Goal: Transaction & Acquisition: Purchase product/service

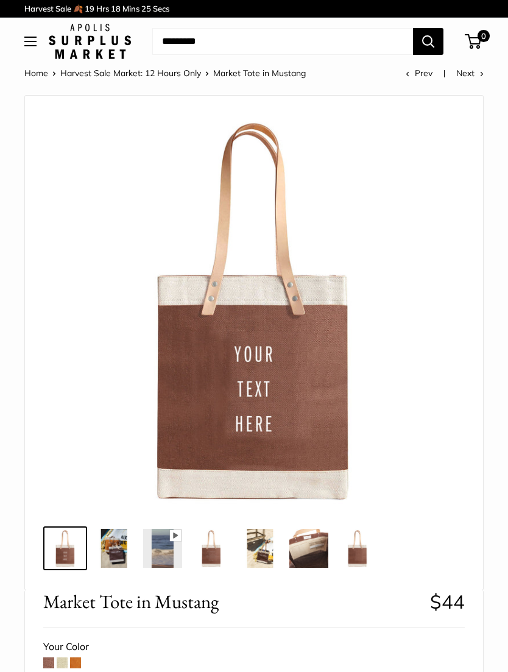
click at [108, 556] on img at bounding box center [113, 548] width 39 height 39
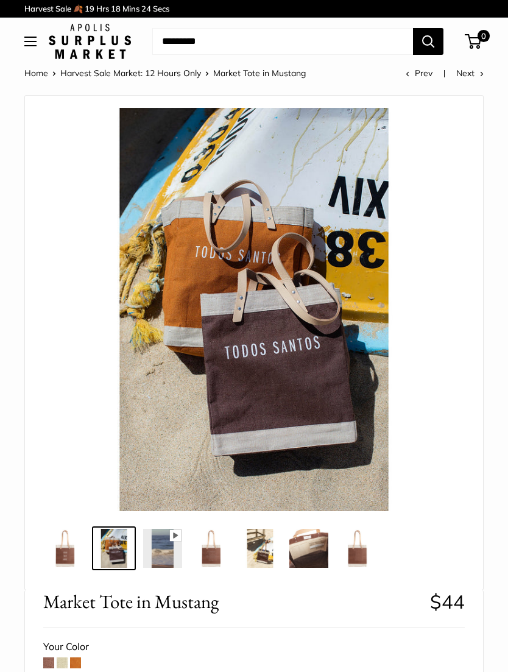
click at [213, 554] on img at bounding box center [211, 548] width 39 height 39
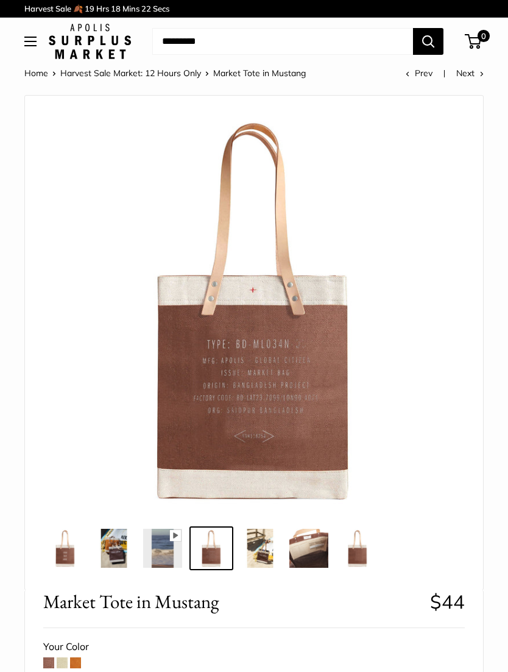
click at [257, 551] on img at bounding box center [260, 548] width 39 height 39
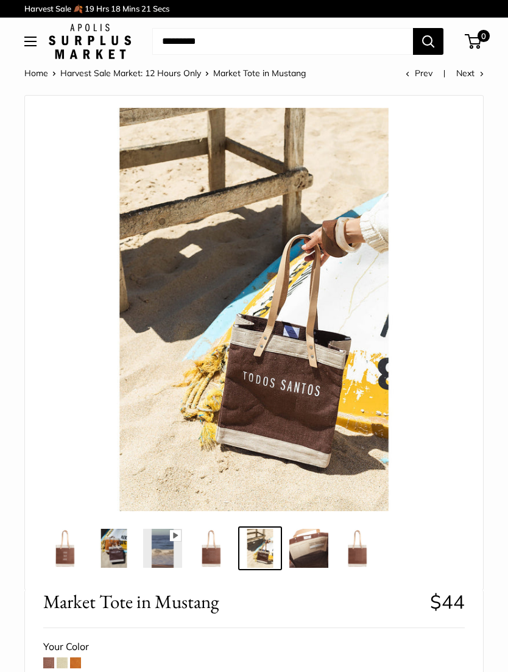
click at [302, 559] on img at bounding box center [308, 548] width 39 height 39
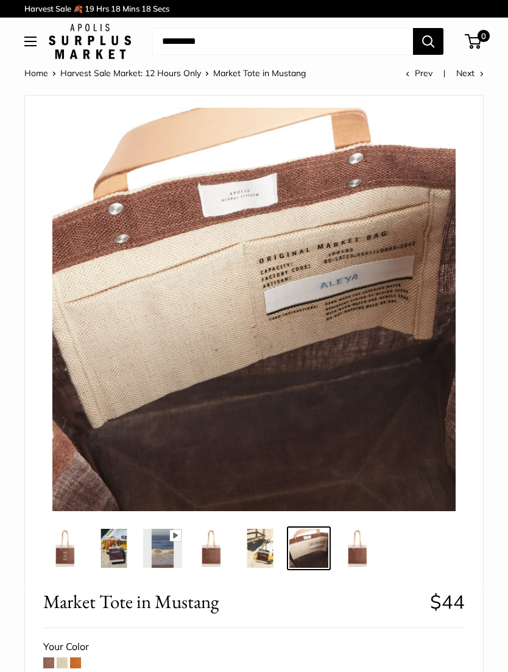
click at [358, 561] on img at bounding box center [357, 548] width 39 height 39
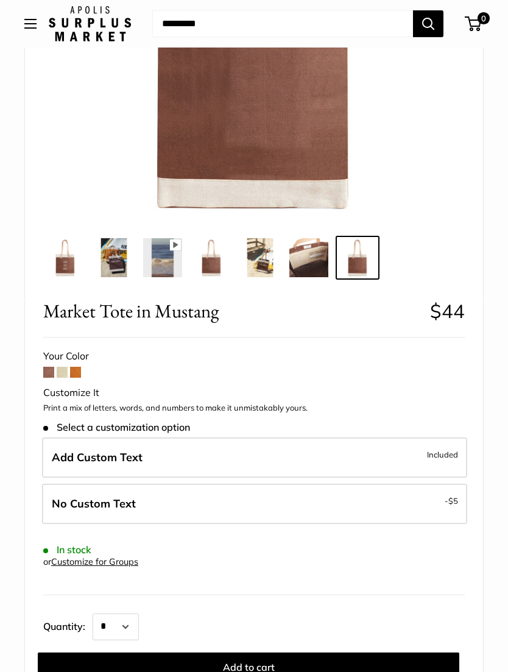
scroll to position [291, 0]
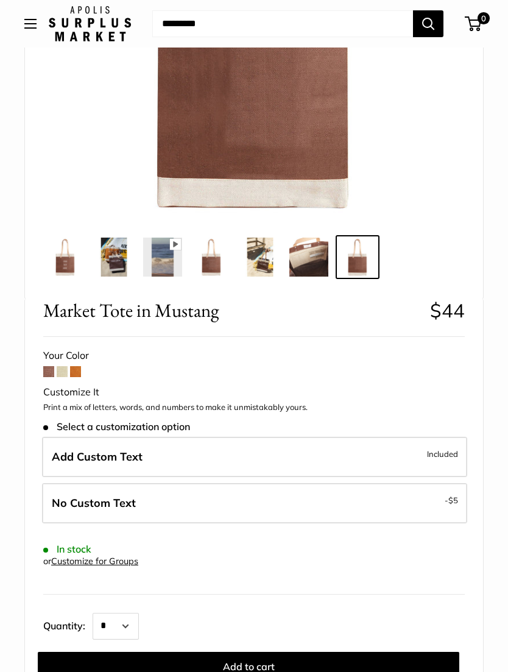
click at [79, 373] on span at bounding box center [75, 371] width 11 height 11
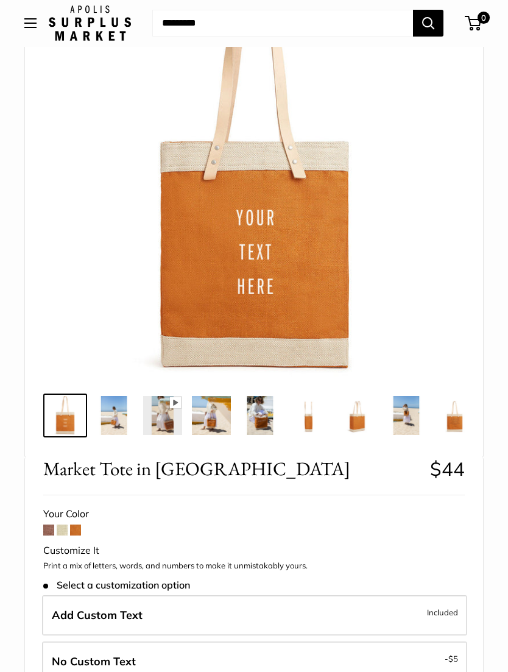
scroll to position [186, 0]
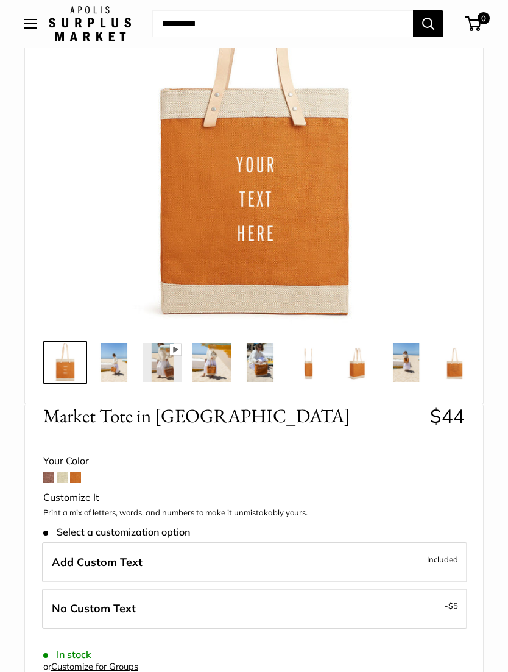
click at [51, 482] on span at bounding box center [48, 477] width 11 height 11
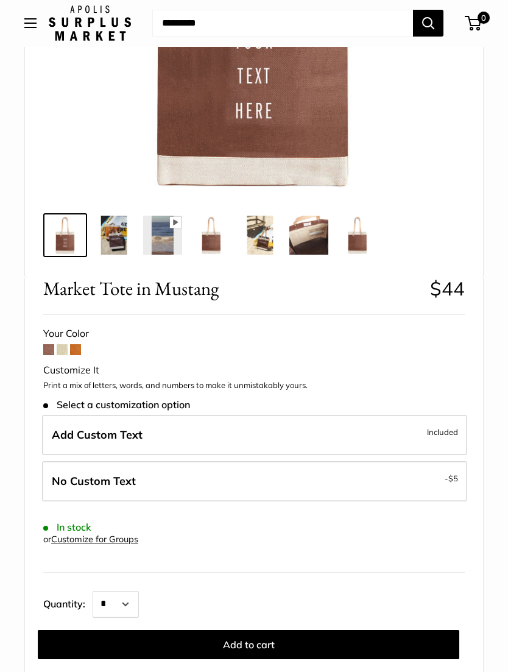
scroll to position [347, 0]
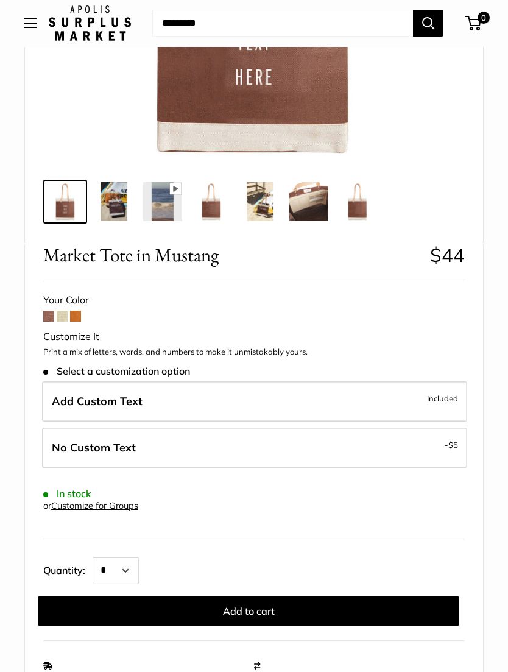
click at [65, 446] on span "No Custom Text" at bounding box center [94, 448] width 84 height 14
click at [222, 607] on button "Add to cart" at bounding box center [249, 610] width 422 height 29
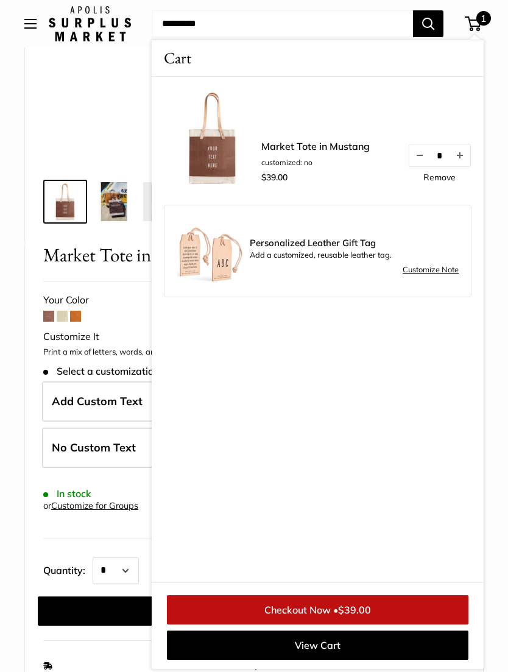
click at [8, 270] on div "Home Market Bags Market Tote in Mustang Pause Play % buffered 00:00 Unmute Mute…" at bounding box center [254, 531] width 508 height 1624
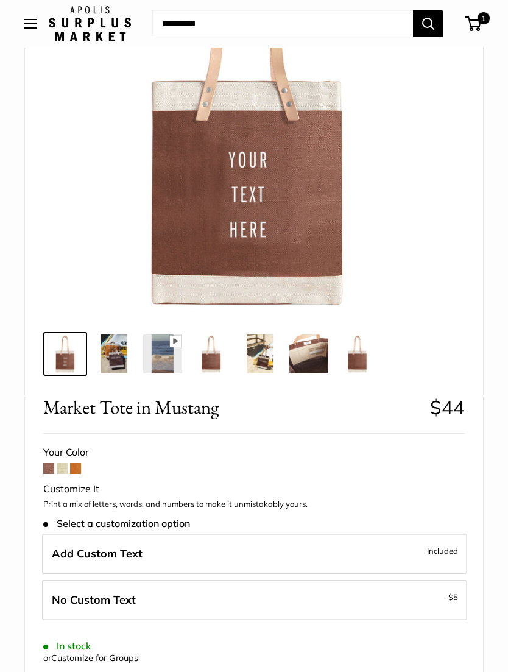
scroll to position [0, 0]
